Goal: Find specific page/section: Find specific page/section

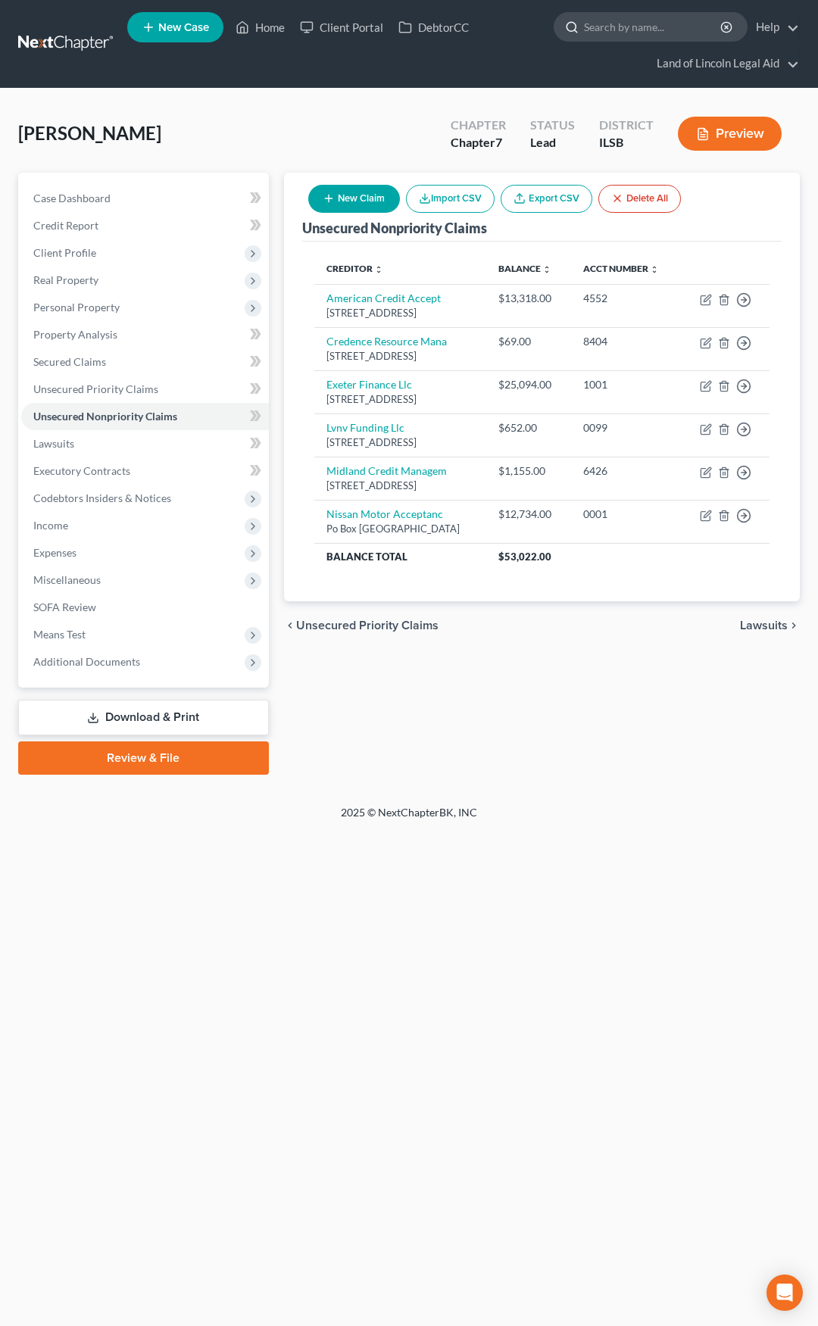
click at [633, 31] on input "search" at bounding box center [653, 27] width 139 height 28
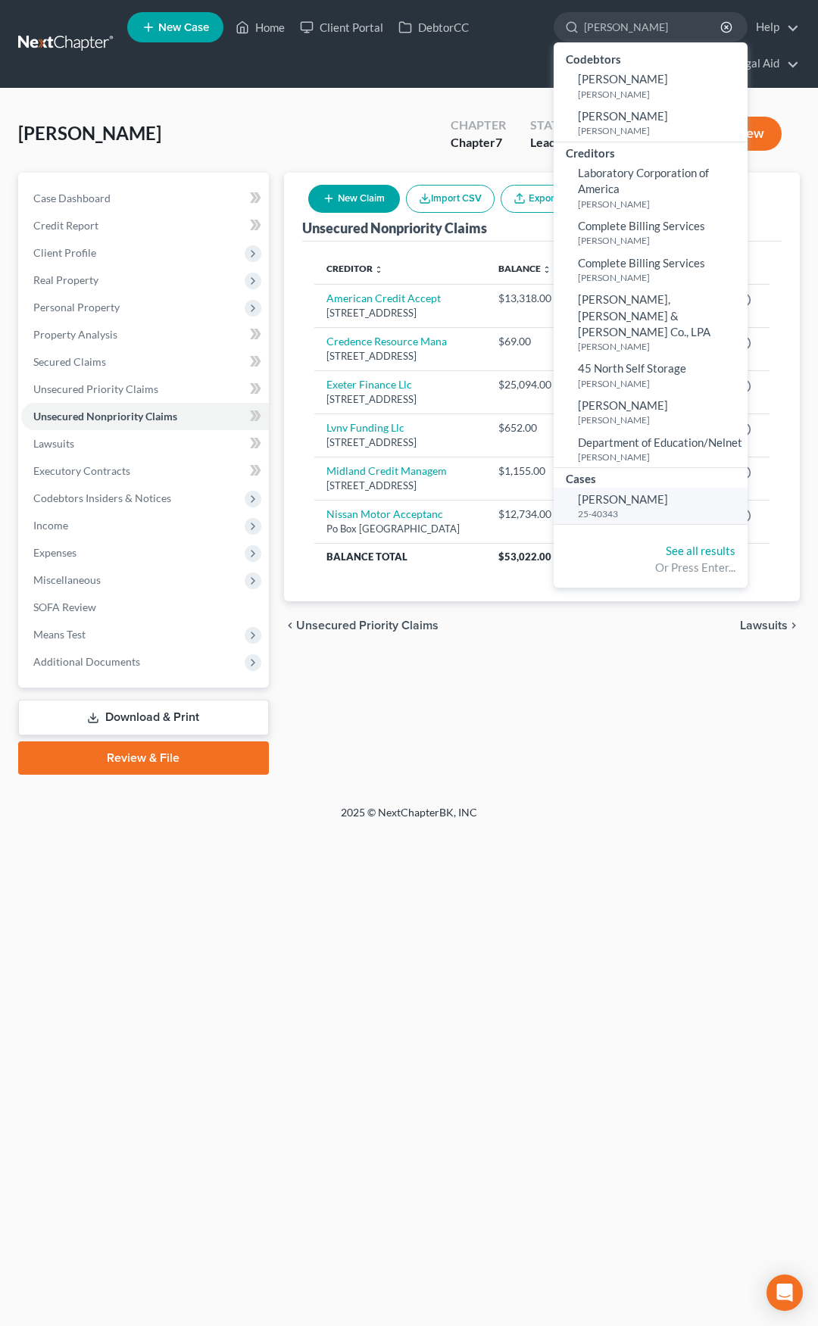
type input "cousineau"
click at [598, 492] on span "[PERSON_NAME]" at bounding box center [623, 499] width 90 height 14
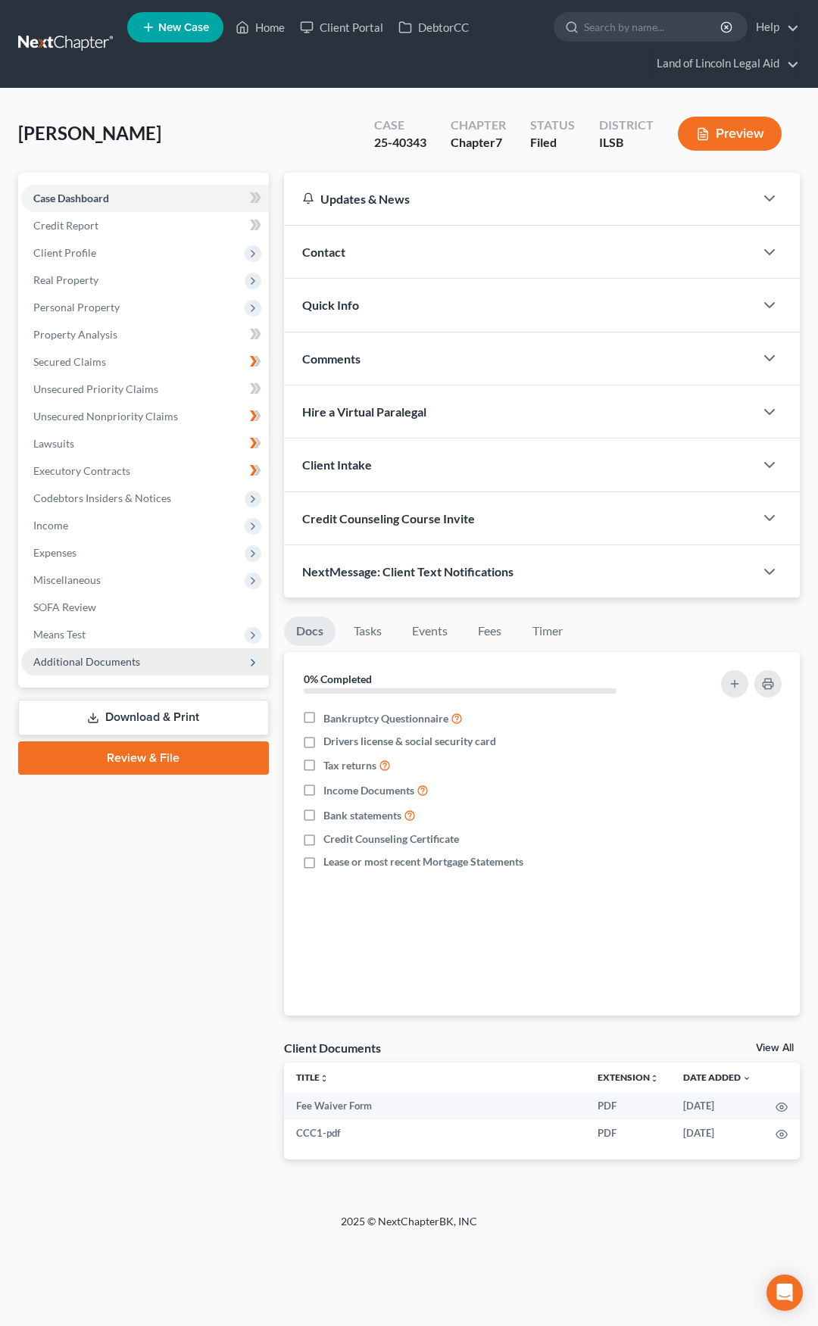
click at [201, 664] on span "Additional Documents" at bounding box center [145, 661] width 248 height 27
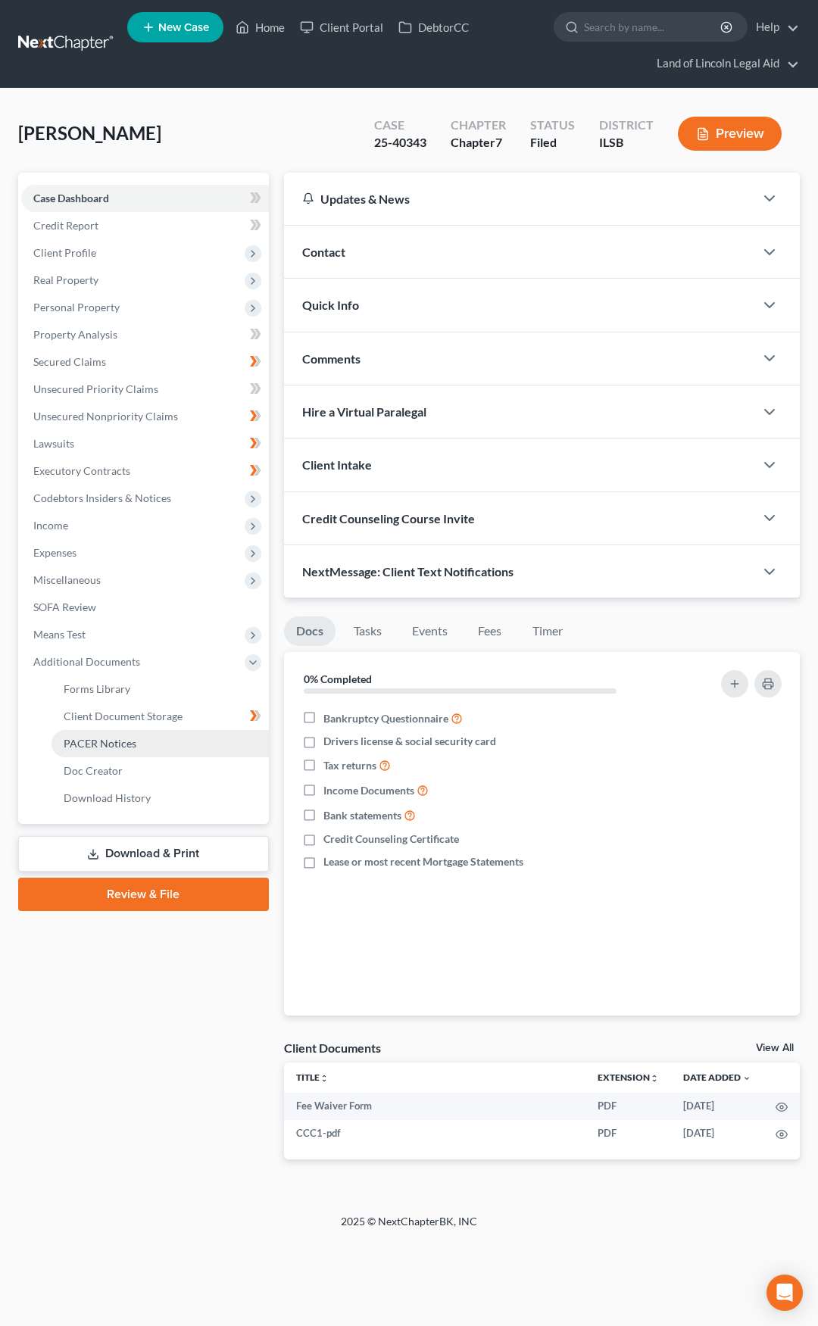
click at [194, 743] on link "PACER Notices" at bounding box center [160, 743] width 217 height 27
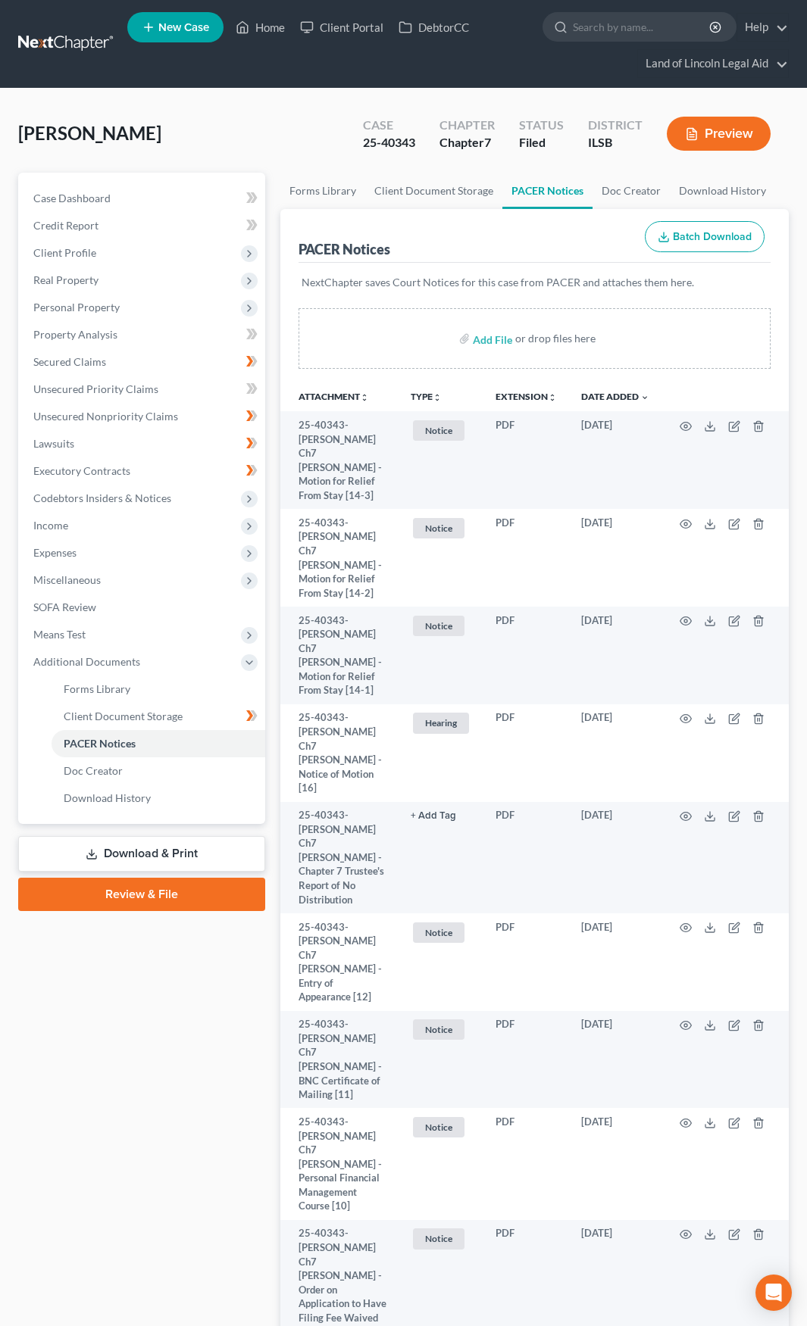
click at [69, 55] on link at bounding box center [66, 43] width 97 height 27
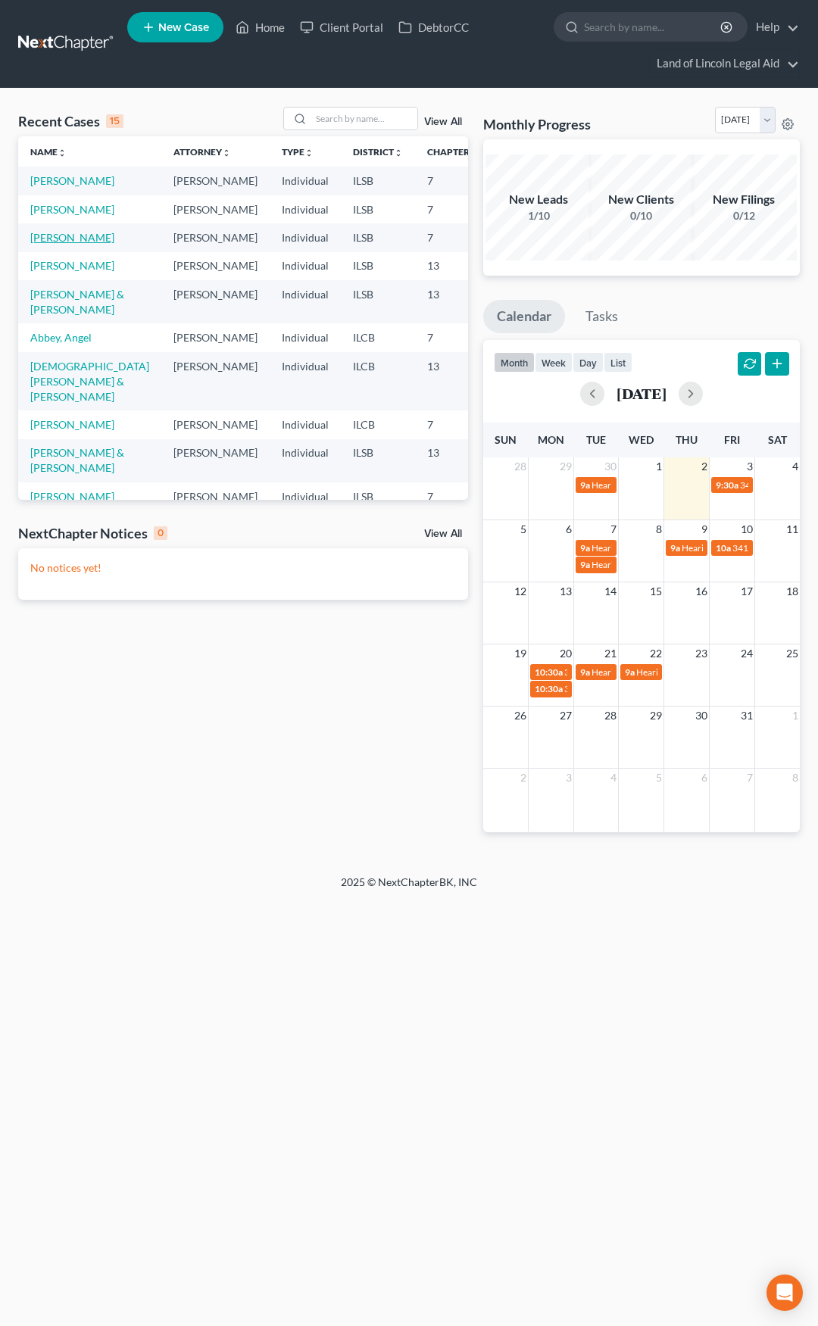
click at [48, 244] on link "[PERSON_NAME]" at bounding box center [72, 237] width 84 height 13
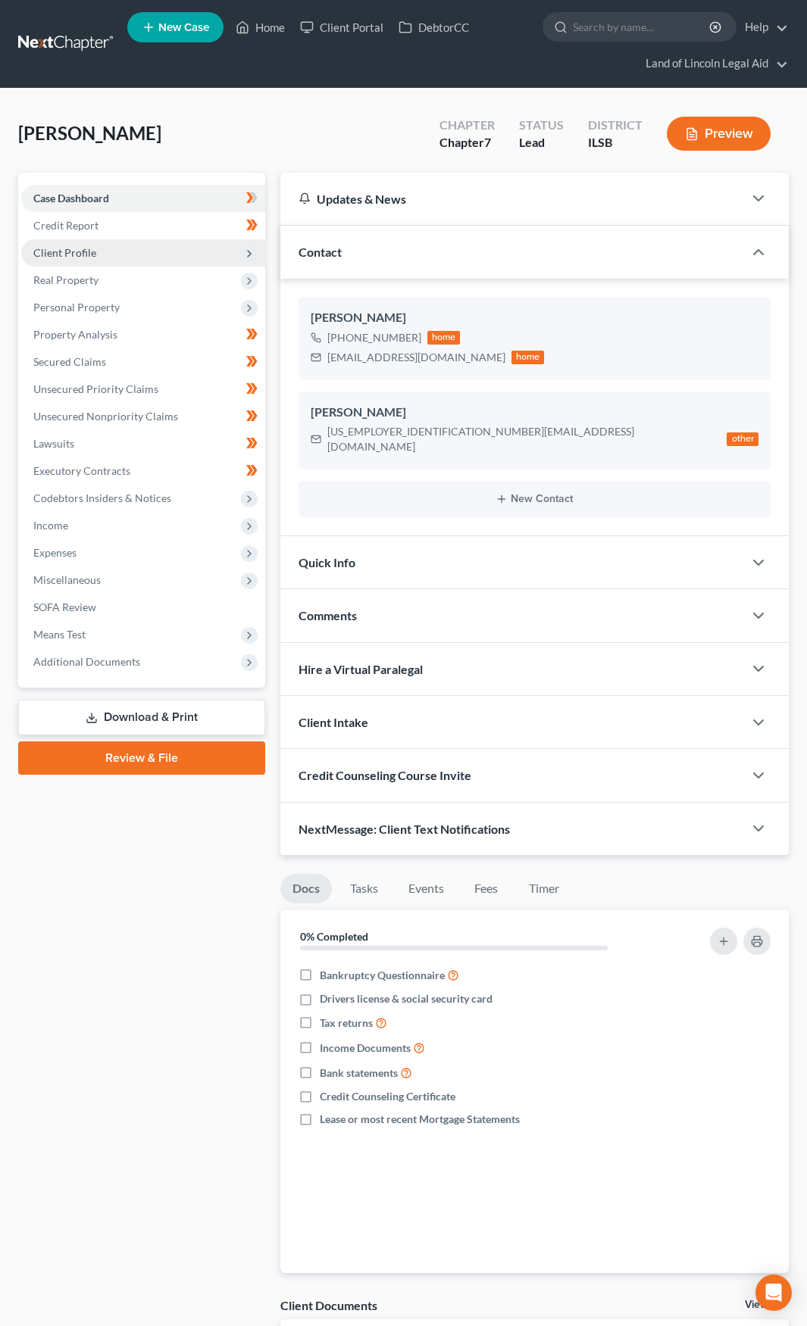
click at [124, 255] on span "Client Profile" at bounding box center [143, 252] width 244 height 27
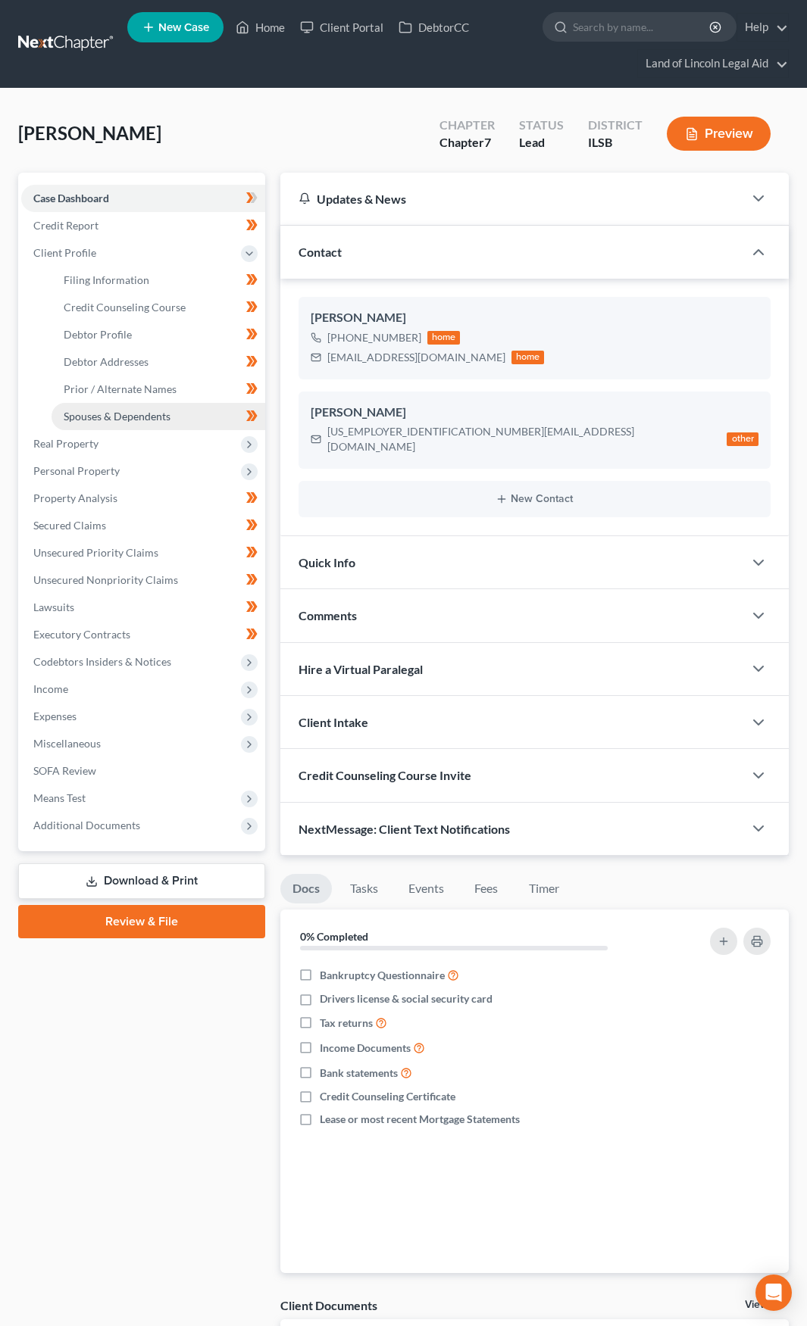
click at [134, 412] on span "Spouses & Dependents" at bounding box center [117, 416] width 107 height 13
